Goal: Find specific page/section: Find specific page/section

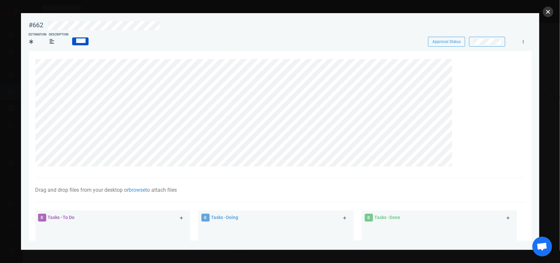
click at [545, 10] on button "close" at bounding box center [548, 12] width 11 height 11
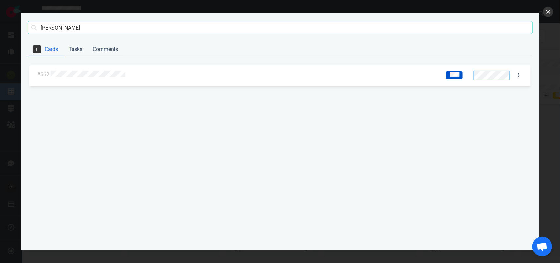
click at [552, 10] on button "close" at bounding box center [548, 12] width 11 height 11
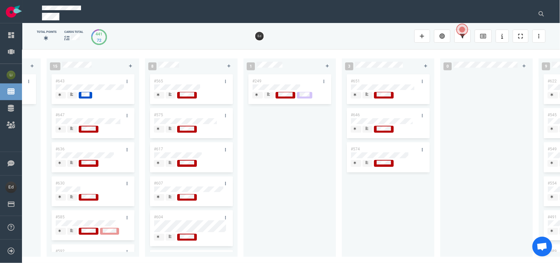
scroll to position [0, 981]
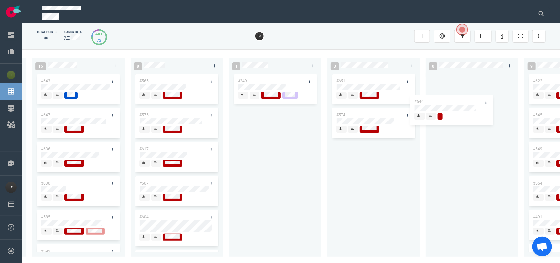
drag, startPoint x: 368, startPoint y: 114, endPoint x: 449, endPoint y: 94, distance: 82.9
click at [448, 95] on div "0 2 #667 #653 13 #668 #661 #656 #641 #639 #608 #611 #602 #603 3 #482 #390 #331 …" at bounding box center [291, 155] width 538 height 213
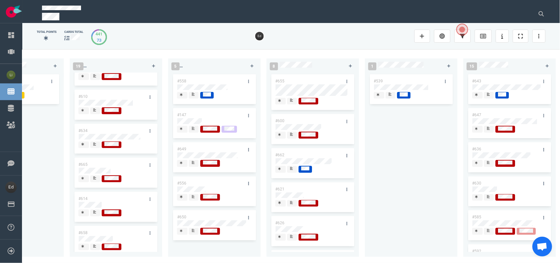
scroll to position [105, 0]
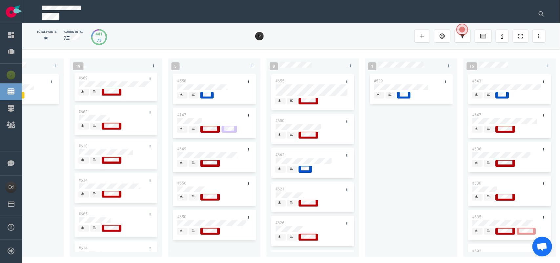
click at [543, 22] on div at bounding box center [539, 13] width 20 height 21
click at [542, 17] on button at bounding box center [541, 13] width 16 height 13
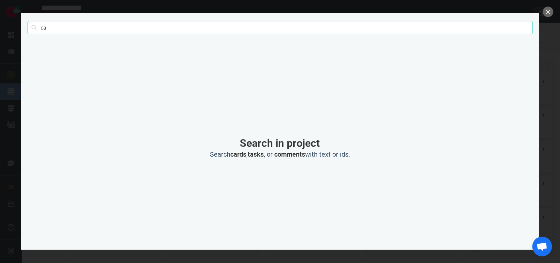
type input "c"
type input "[PERSON_NAME]"
click button "Search" at bounding box center [0, 0] width 0 height 0
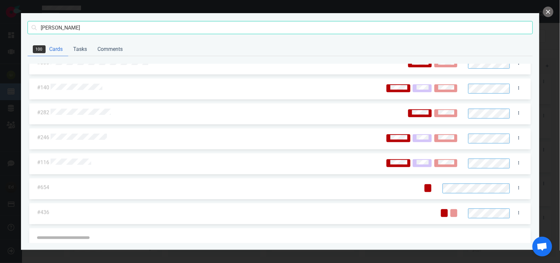
scroll to position [164, 0]
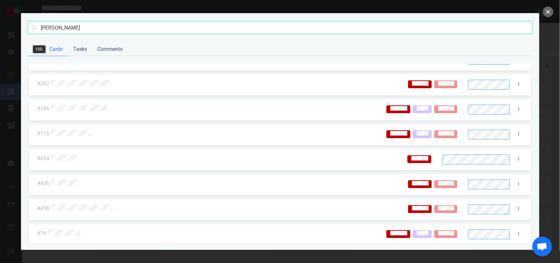
click at [546, 11] on button "close" at bounding box center [548, 12] width 11 height 11
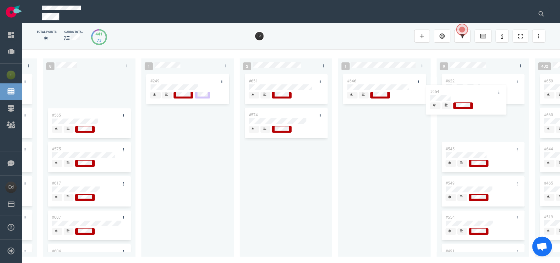
scroll to position [0, 1082]
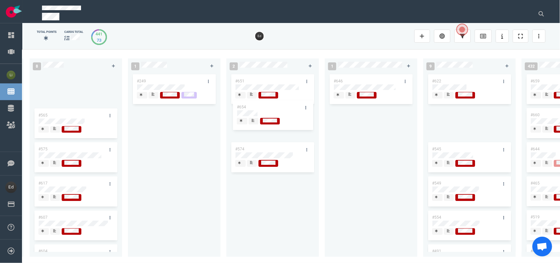
drag, startPoint x: 100, startPoint y: 119, endPoint x: 258, endPoint y: 104, distance: 158.9
click at [258, 104] on div "0 2 #667 #653 13 #668 #661 #656 #641 #639 #608 #611 #602 #603 3 #482 #390 #331 …" at bounding box center [291, 155] width 538 height 213
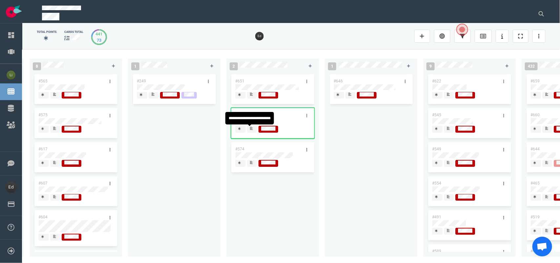
click at [253, 127] on div at bounding box center [252, 128] width 4 height 5
